Goal: Task Accomplishment & Management: Manage account settings

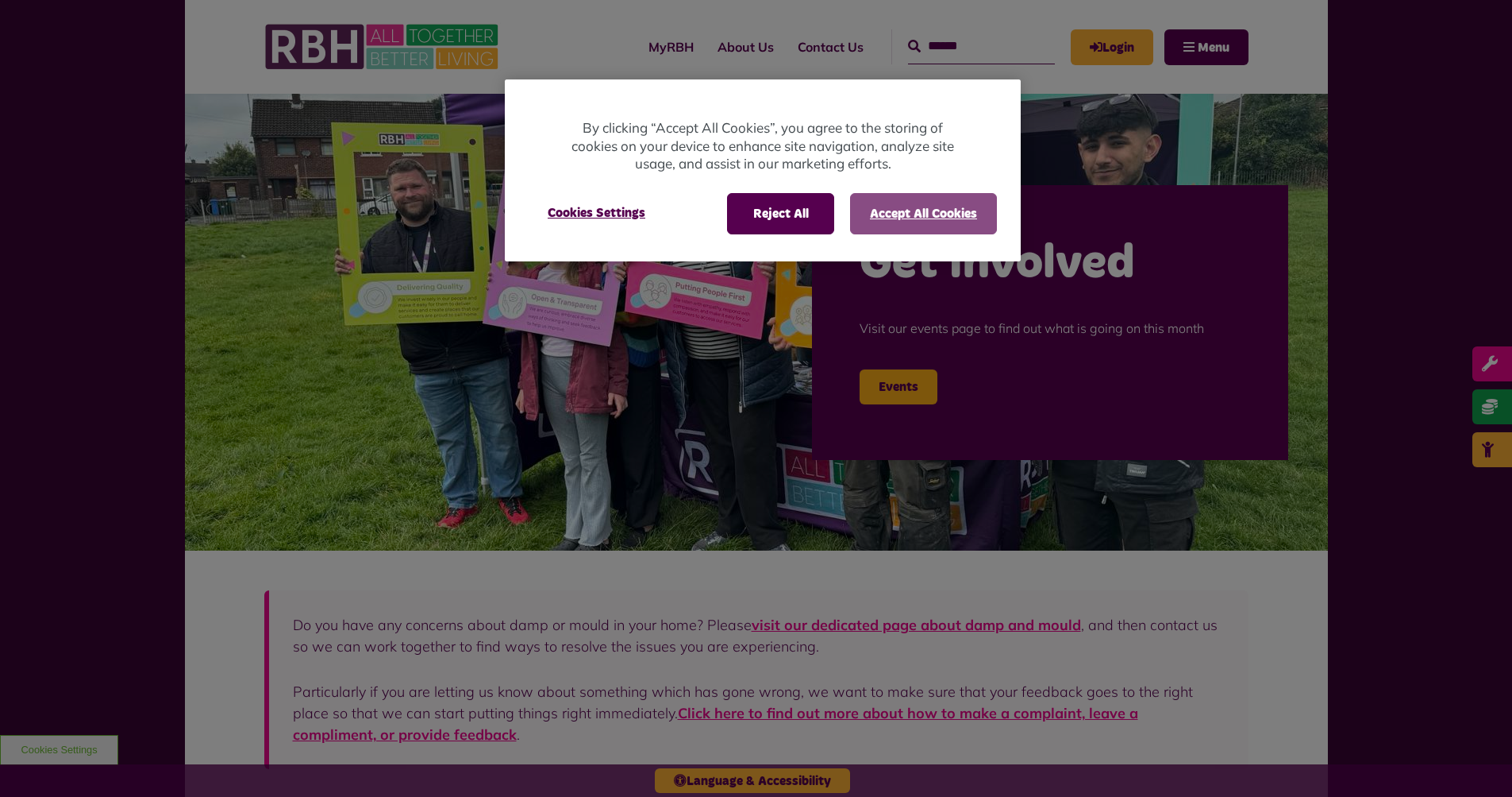
click at [923, 223] on button "Accept All Cookies" at bounding box center [923, 214] width 147 height 41
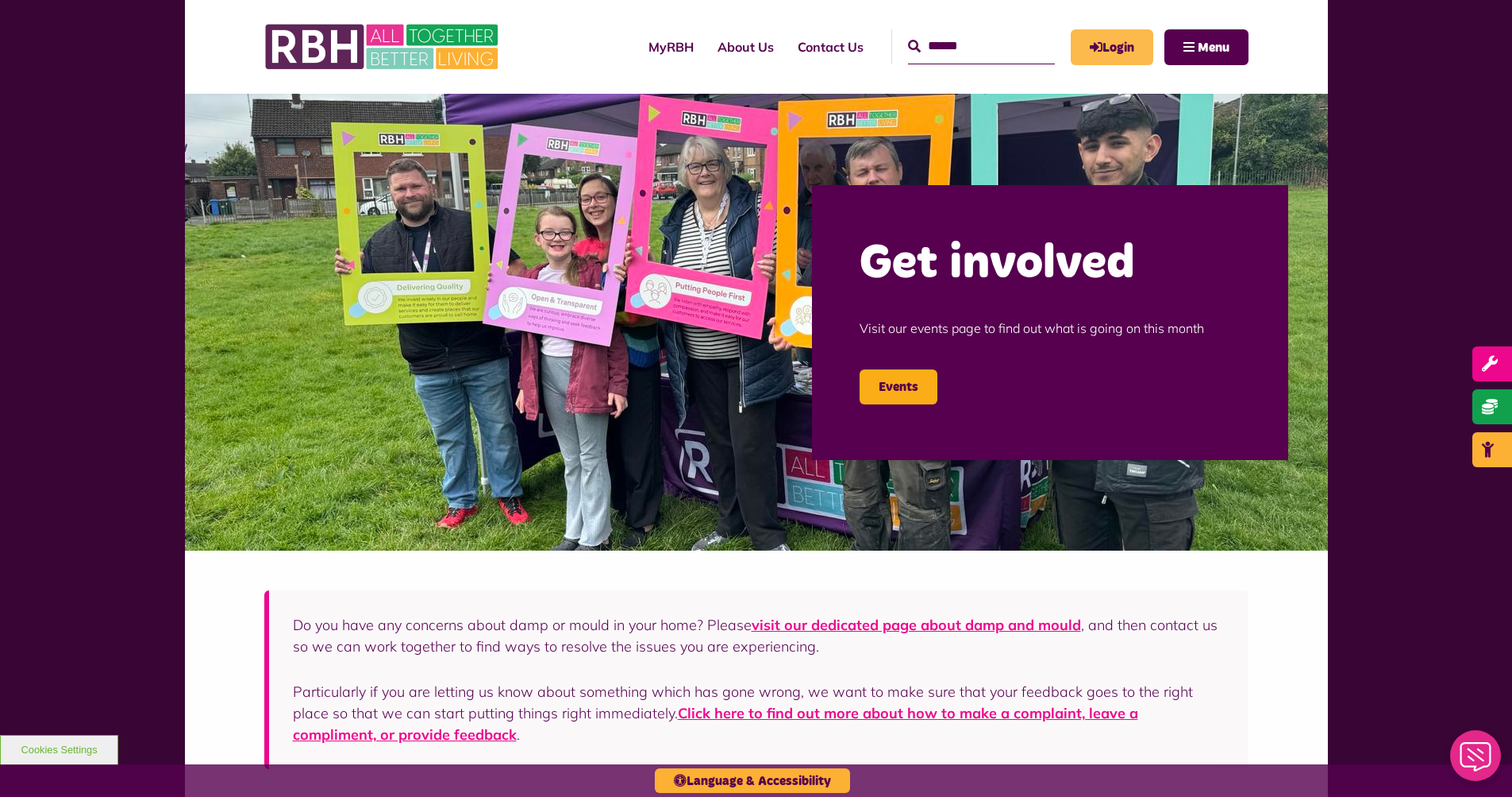
click at [1083, 48] on link "Login" at bounding box center [1112, 47] width 83 height 36
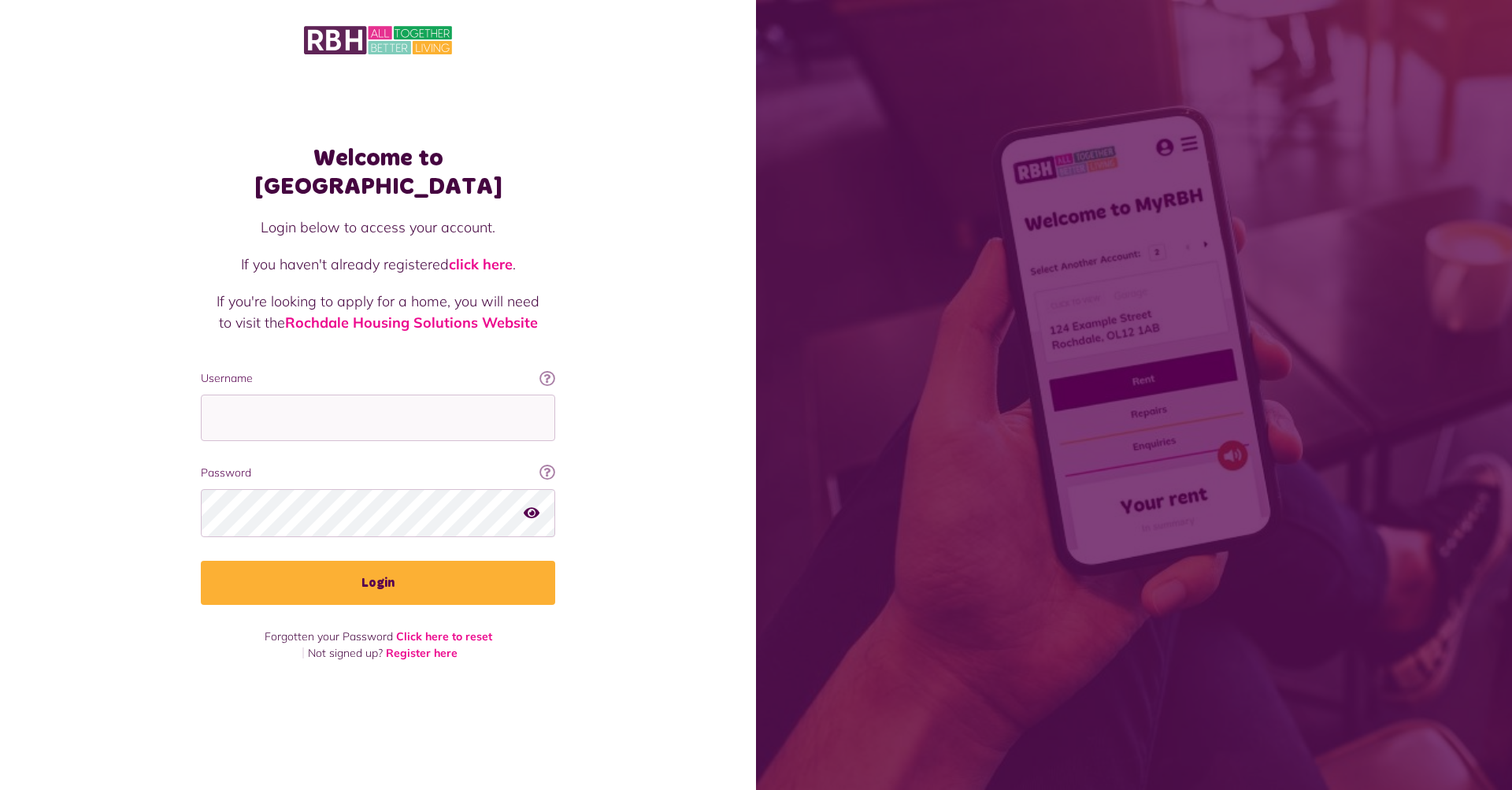
click at [374, 371] on label "Username" at bounding box center [377, 378] width 354 height 17
click at [374, 394] on input "Username" at bounding box center [377, 417] width 354 height 47
click at [386, 399] on input "Username" at bounding box center [377, 417] width 354 height 47
type input "**********"
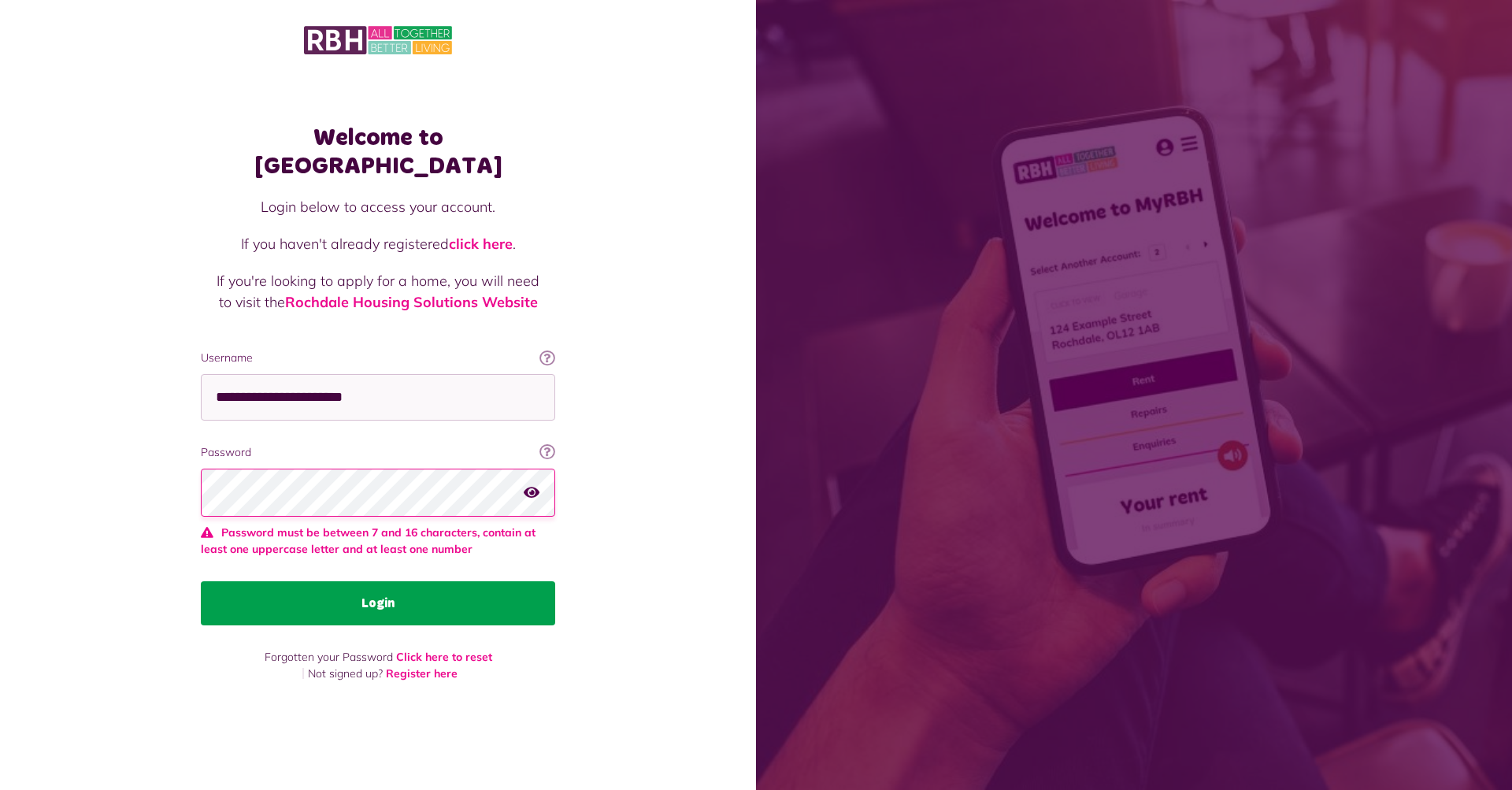
click at [425, 586] on button "Login" at bounding box center [377, 604] width 354 height 44
click at [371, 599] on button "Login" at bounding box center [377, 604] width 354 height 44
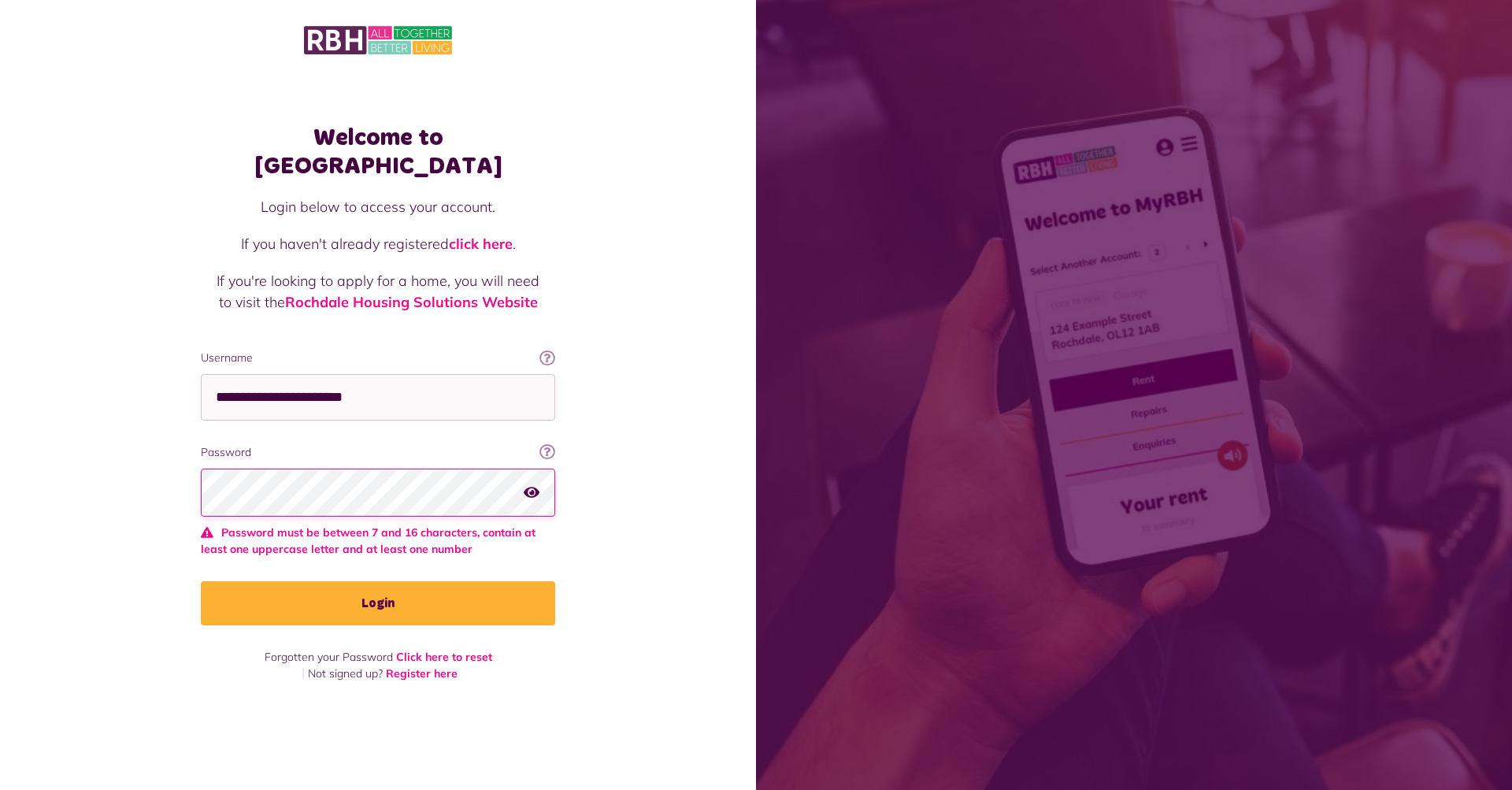
click at [533, 485] on icon "button" at bounding box center [531, 492] width 16 height 14
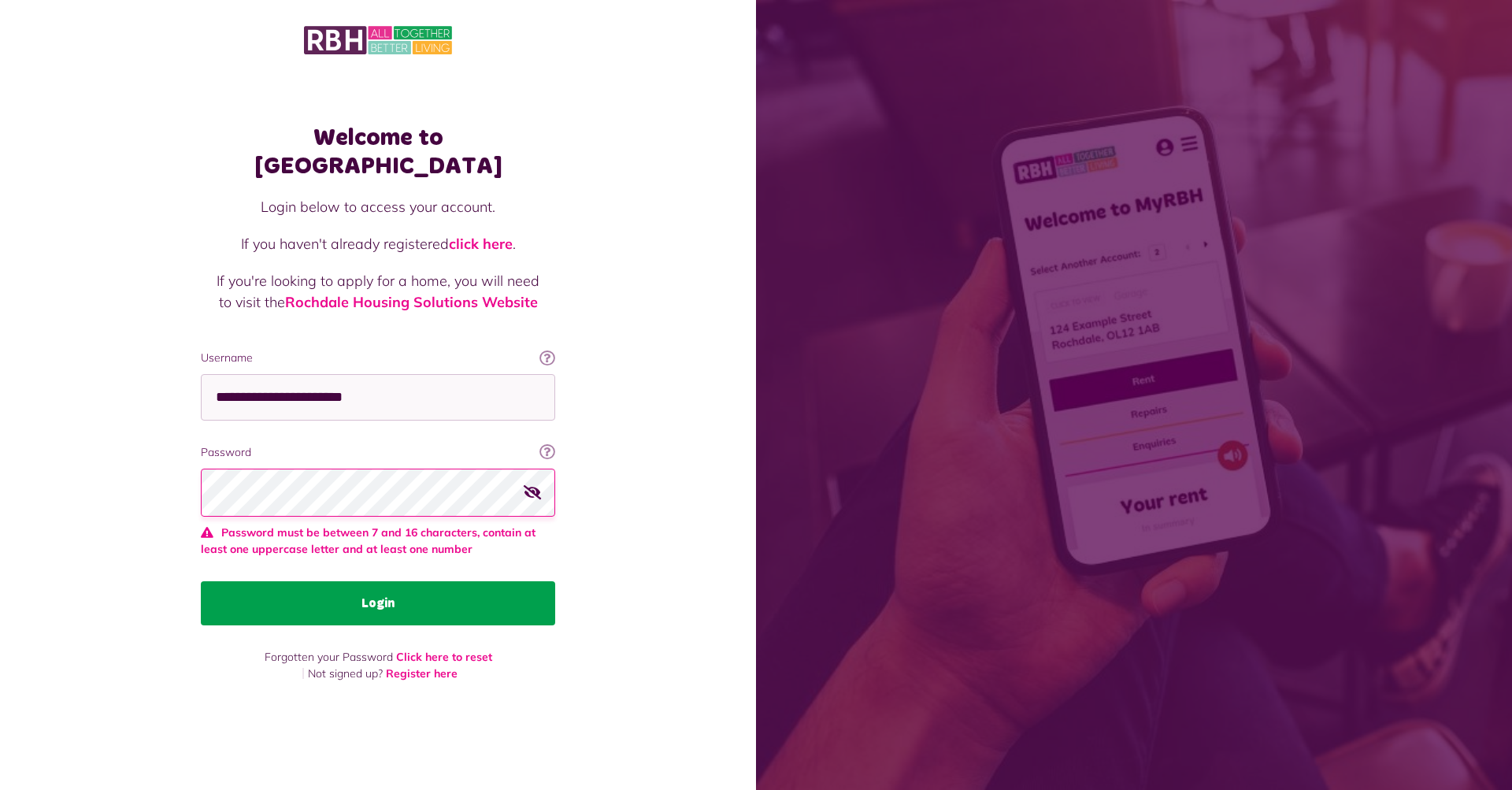
click at [437, 593] on button "Login" at bounding box center [377, 604] width 354 height 44
click at [439, 593] on button "Login" at bounding box center [377, 604] width 354 height 44
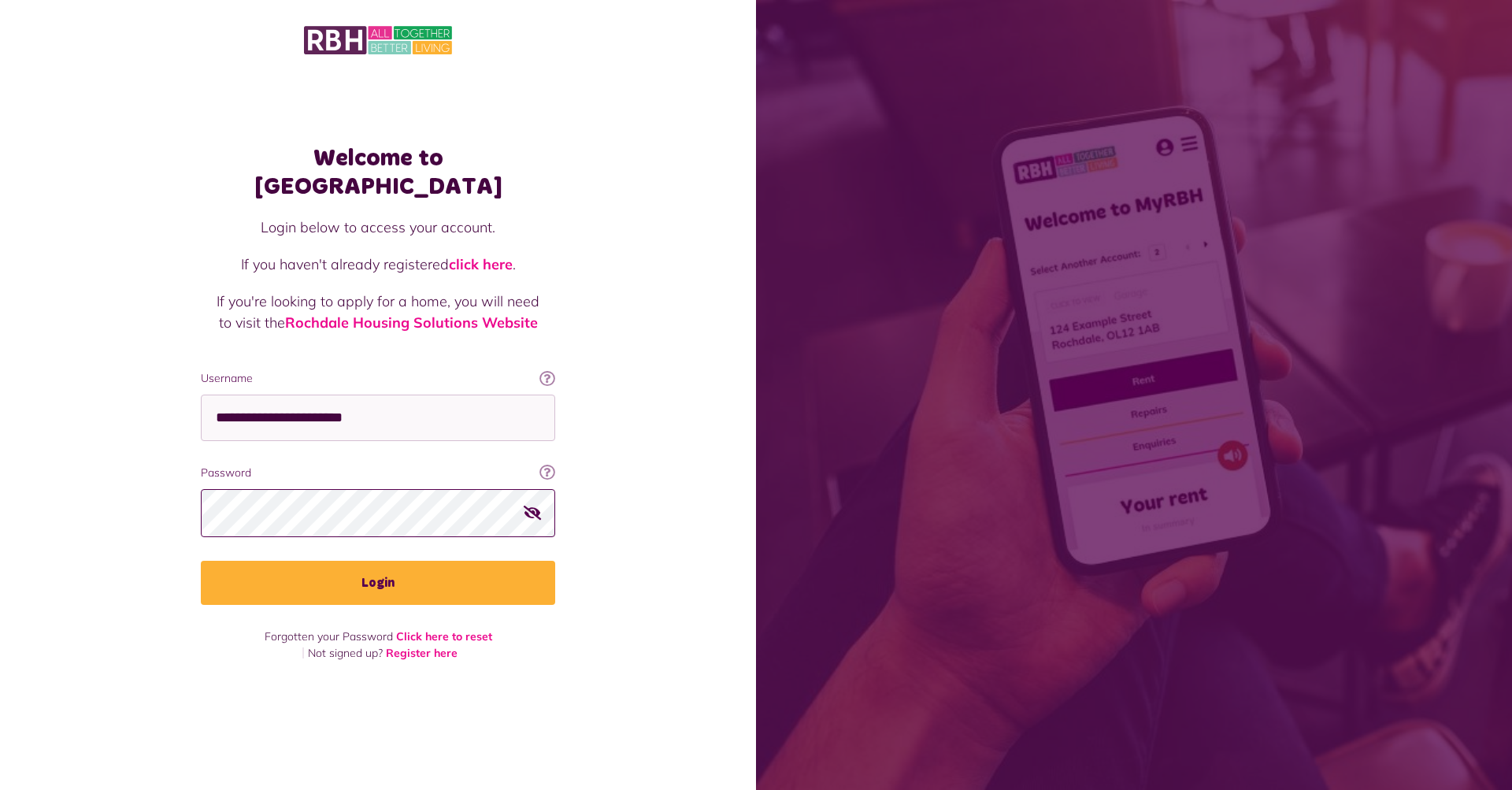
click at [378, 569] on button "Login" at bounding box center [377, 582] width 354 height 44
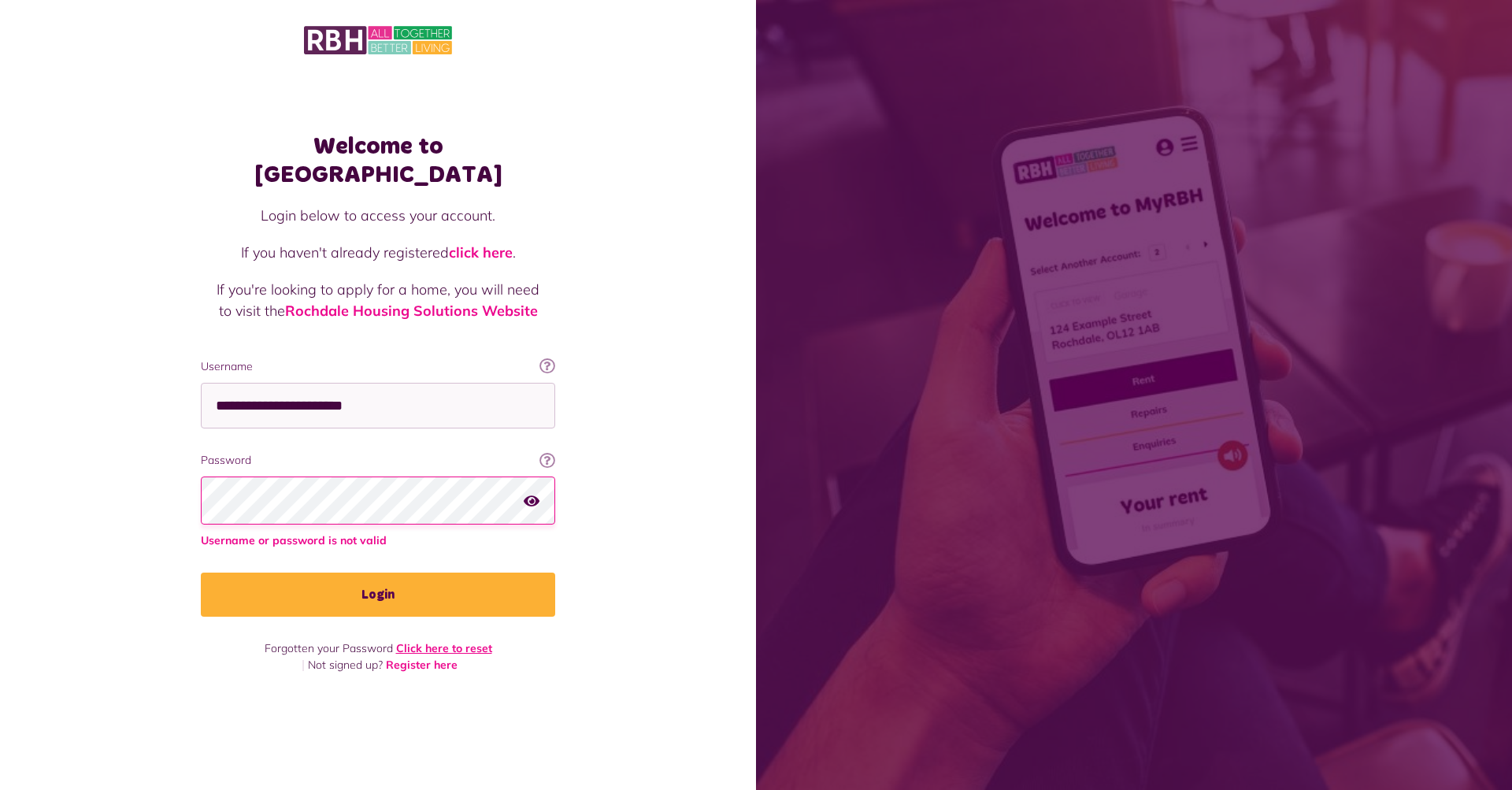
click at [466, 641] on link "Click here to reset" at bounding box center [444, 648] width 96 height 14
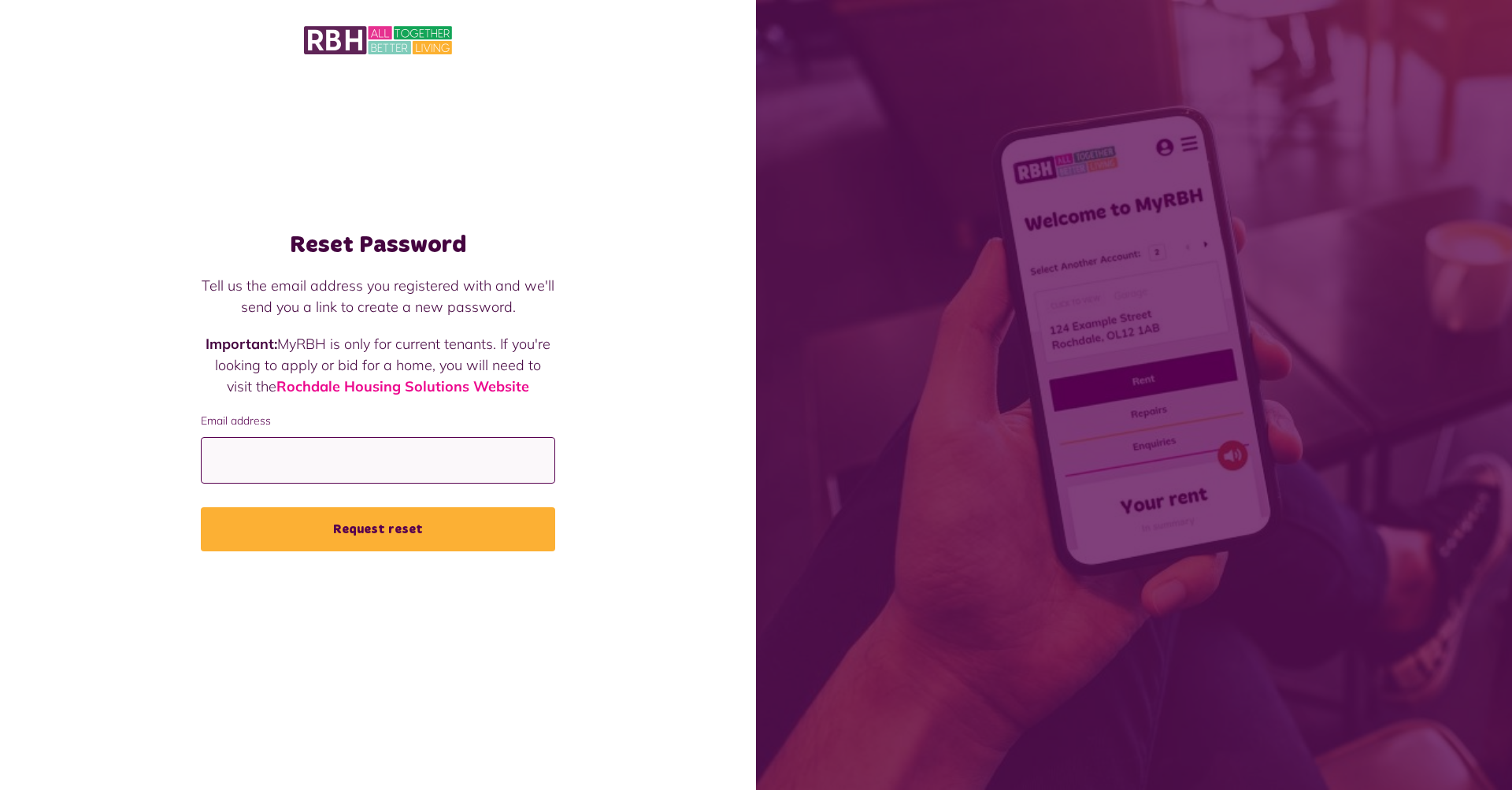
click at [372, 444] on input "Email address" at bounding box center [377, 460] width 354 height 47
type input "**********"
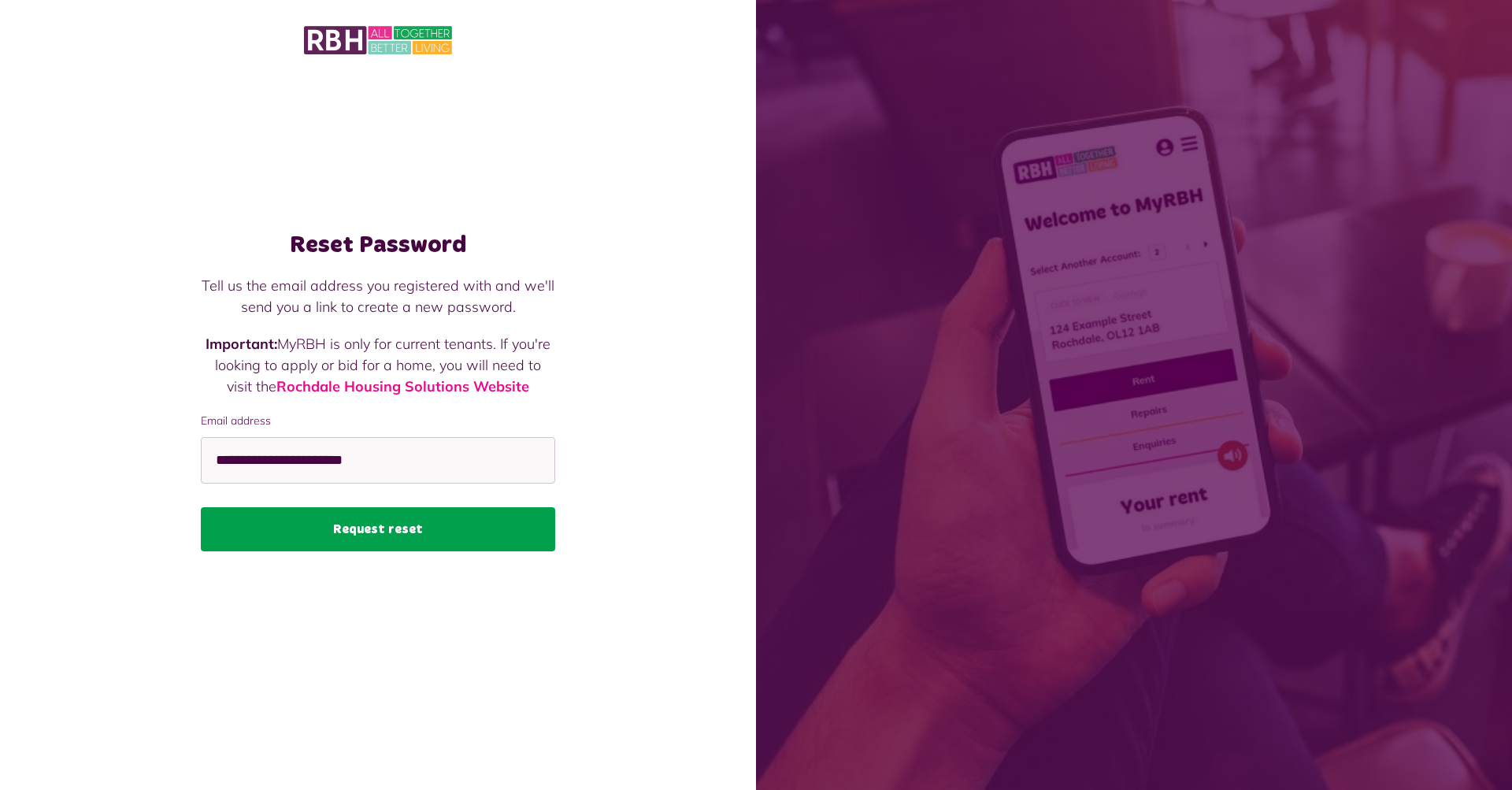
click at [361, 521] on button "Request reset" at bounding box center [377, 529] width 354 height 44
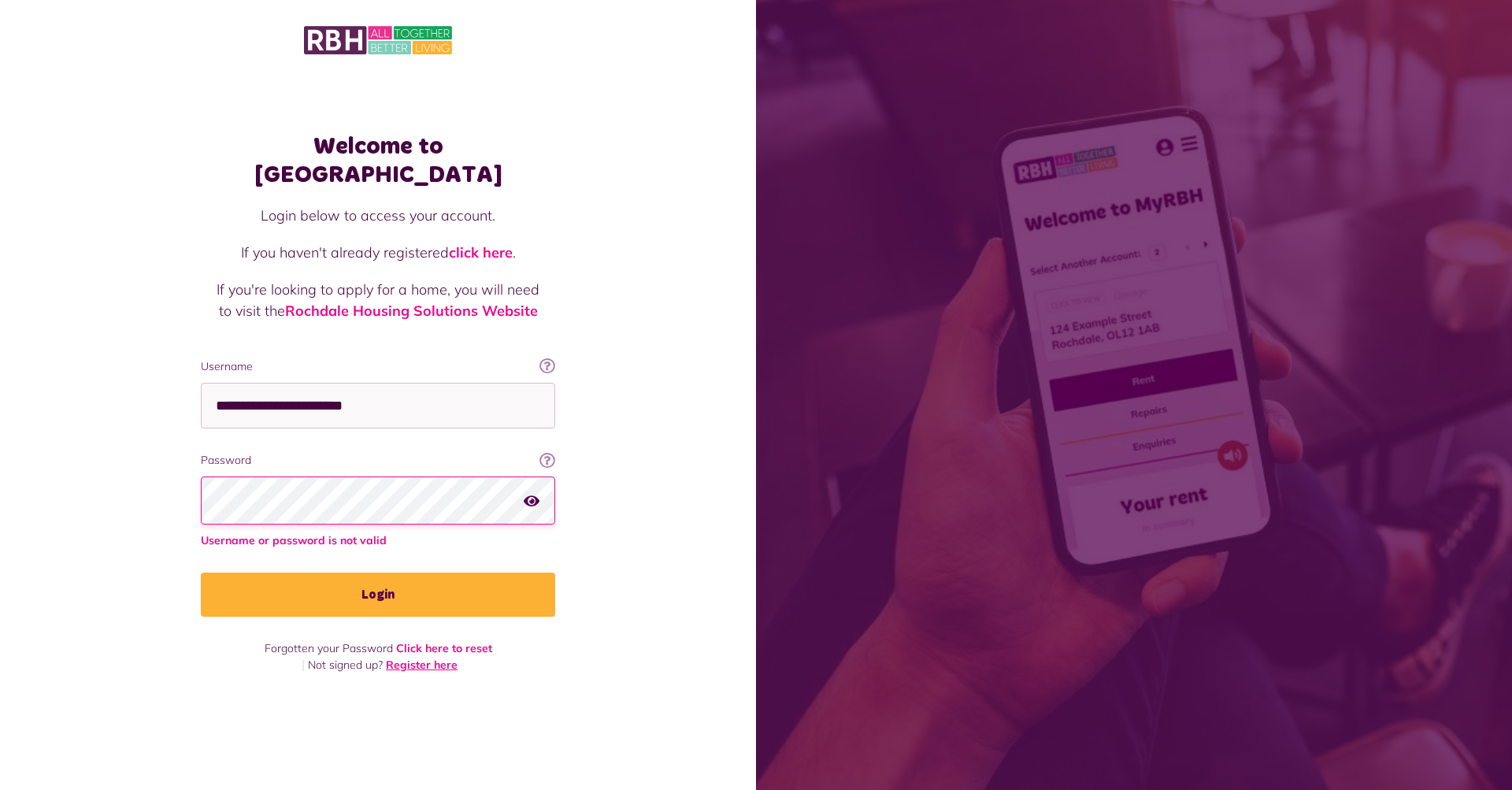
click at [444, 657] on link "Register here" at bounding box center [422, 665] width 72 height 14
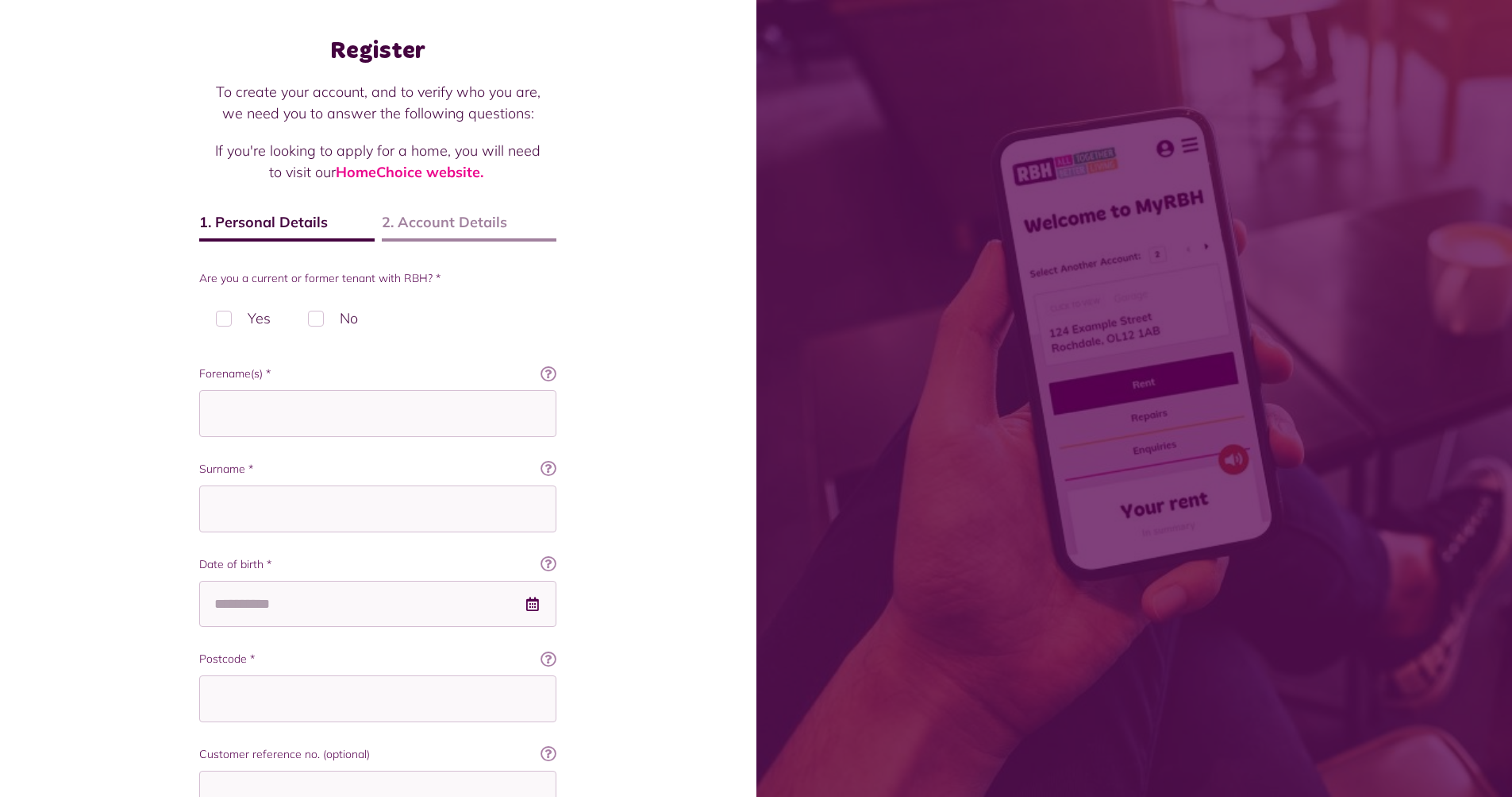
scroll to position [334, 0]
